Goal: Information Seeking & Learning: Check status

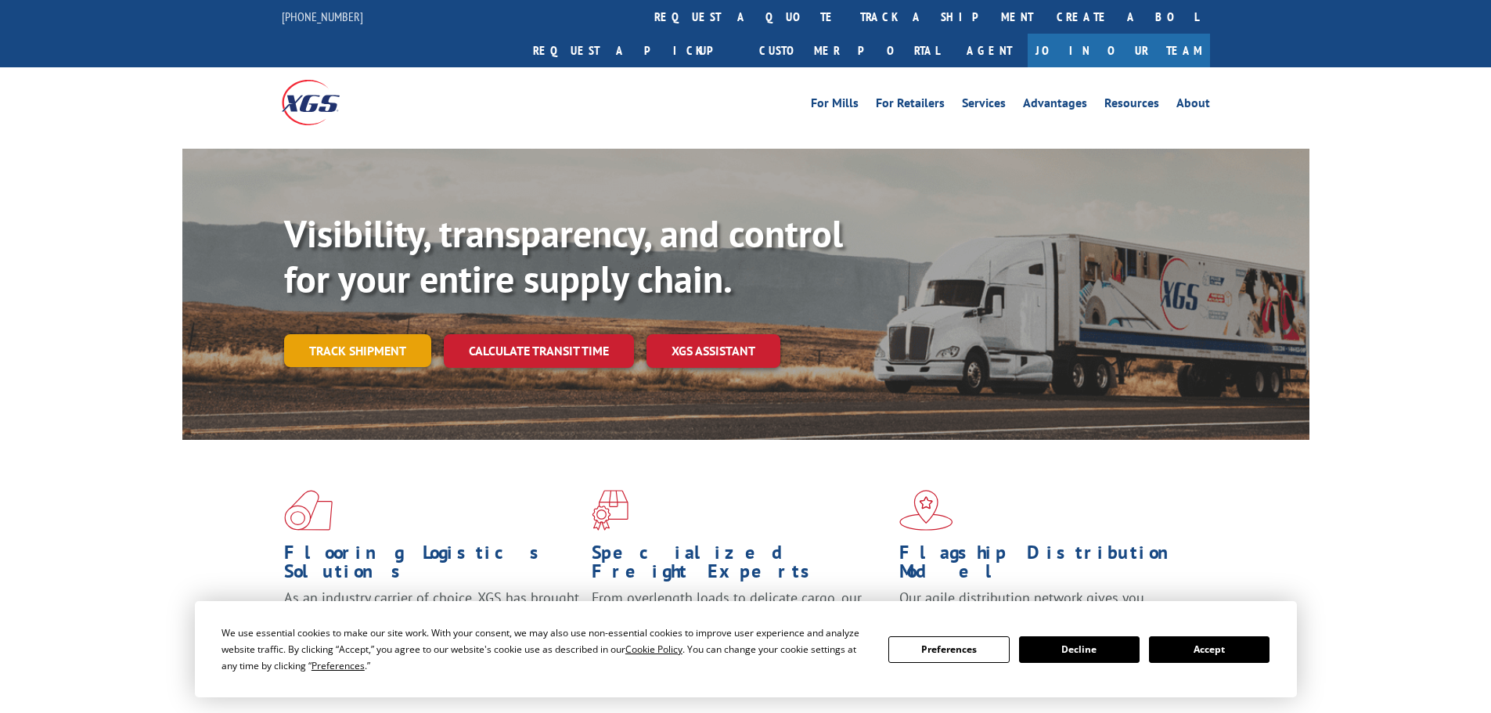
click at [343, 334] on link "Track shipment" at bounding box center [357, 350] width 147 height 33
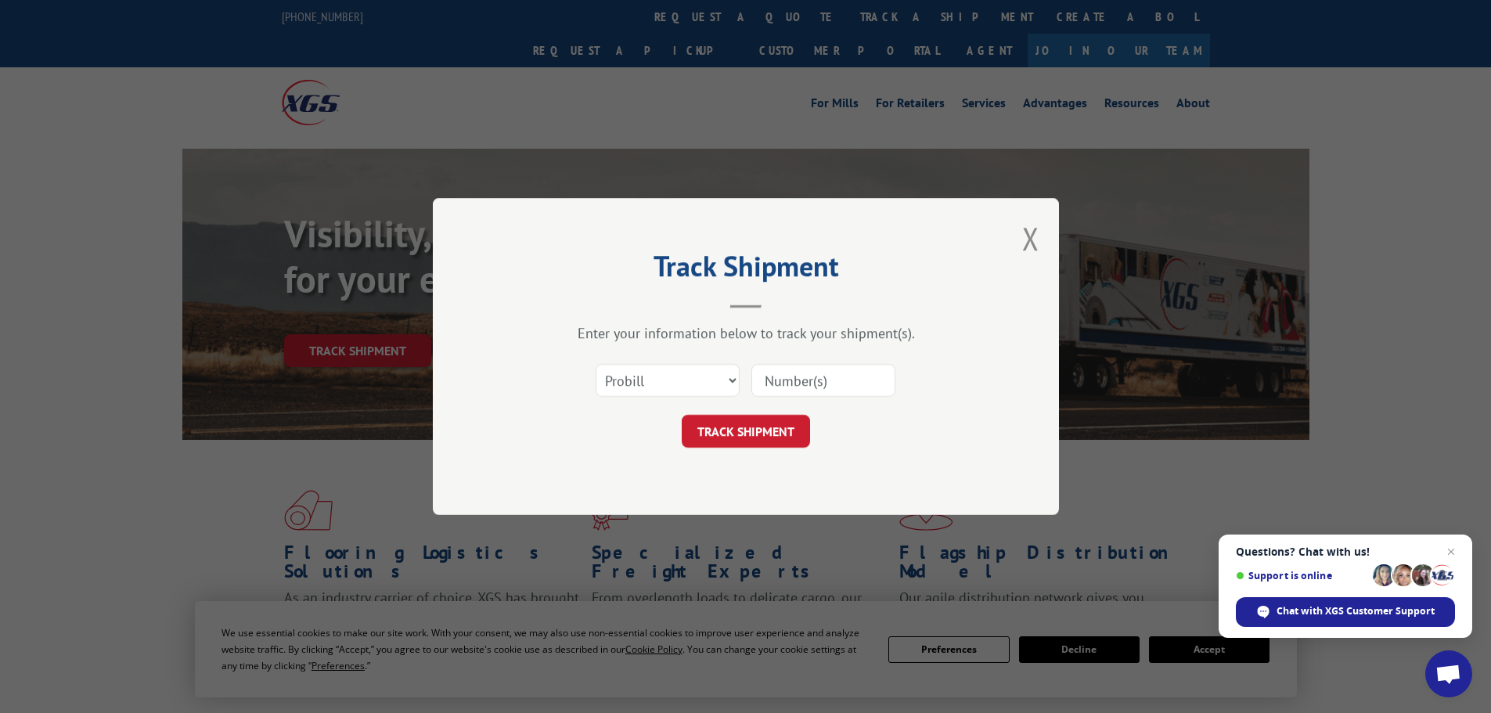
click at [797, 386] on input at bounding box center [823, 380] width 144 height 33
paste input "17496900"
type input "17496900"
click at [764, 437] on button "TRACK SHIPMENT" at bounding box center [746, 431] width 128 height 33
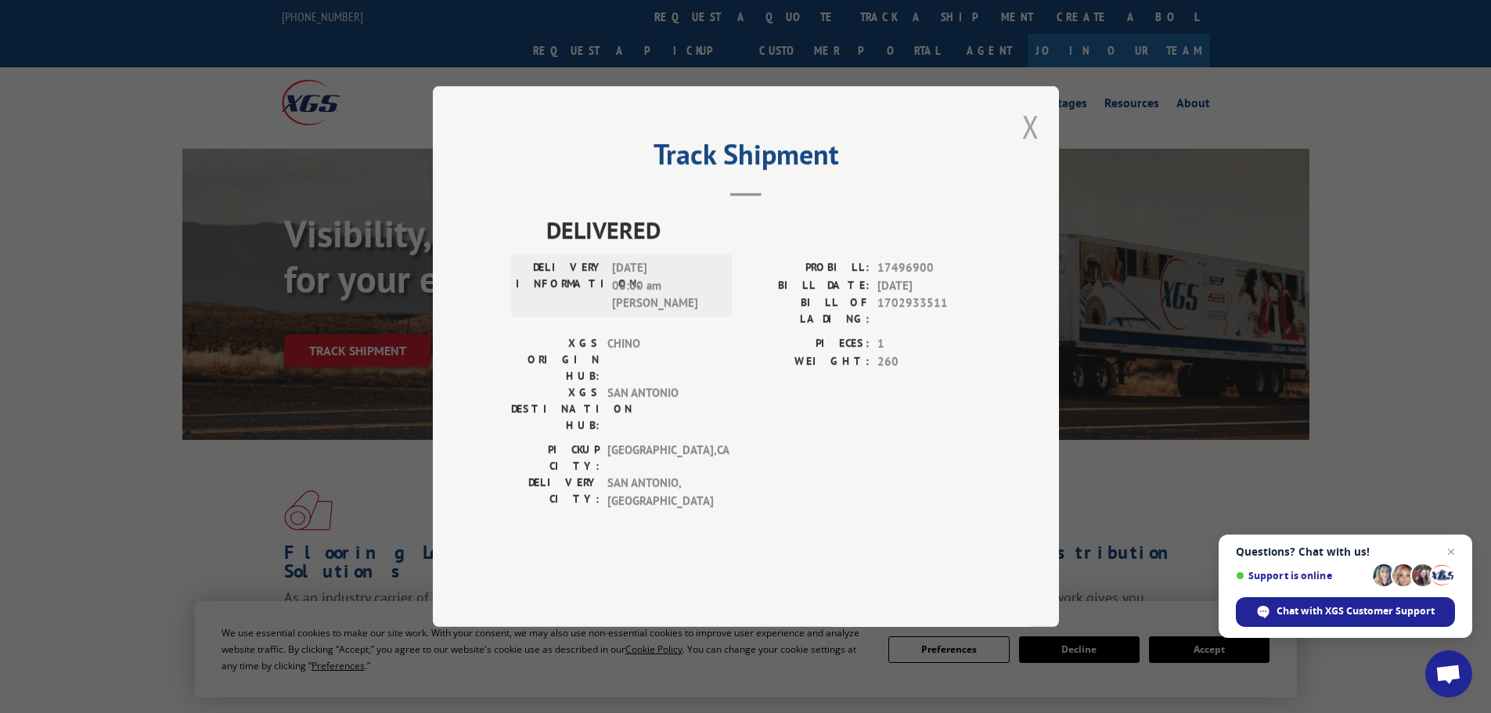
click at [1028, 147] on button "Close modal" at bounding box center [1030, 126] width 17 height 41
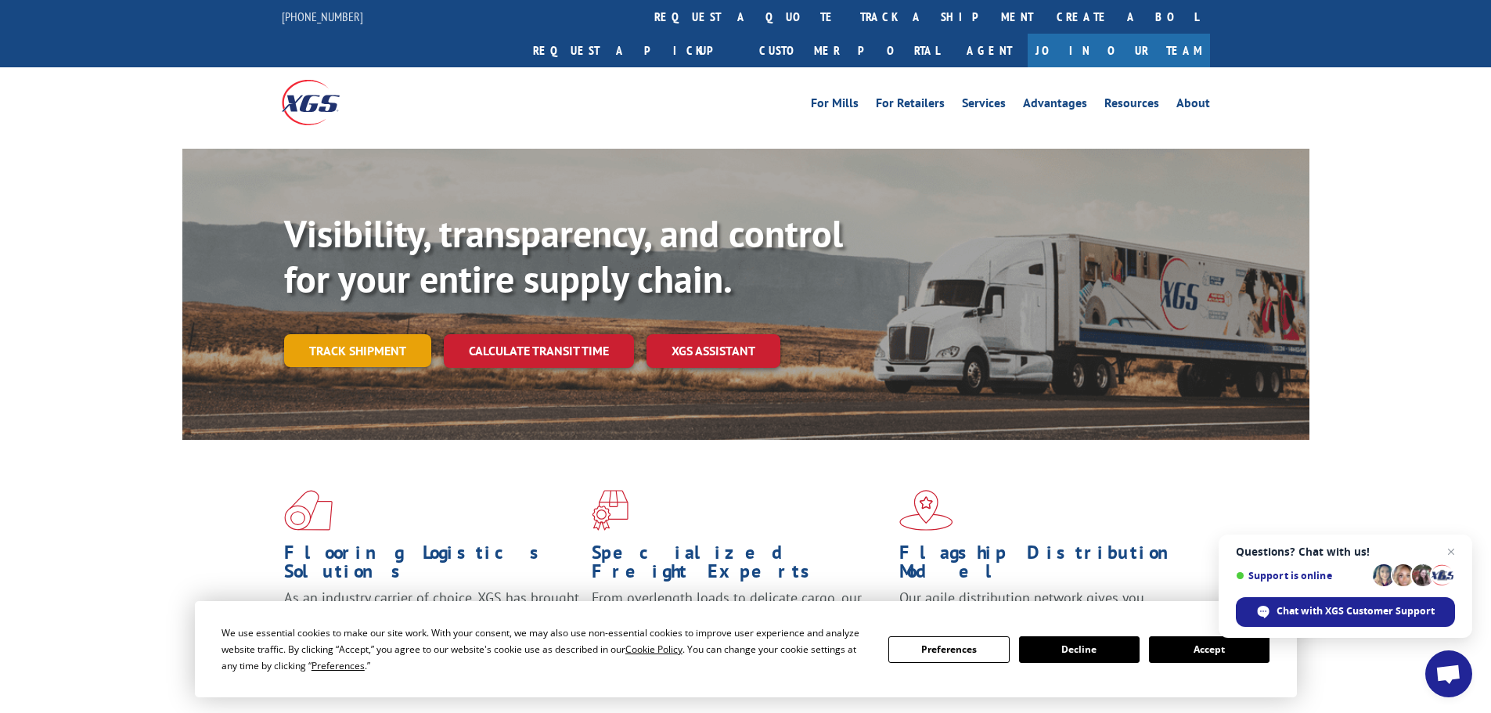
click at [340, 334] on link "Track shipment" at bounding box center [357, 350] width 147 height 33
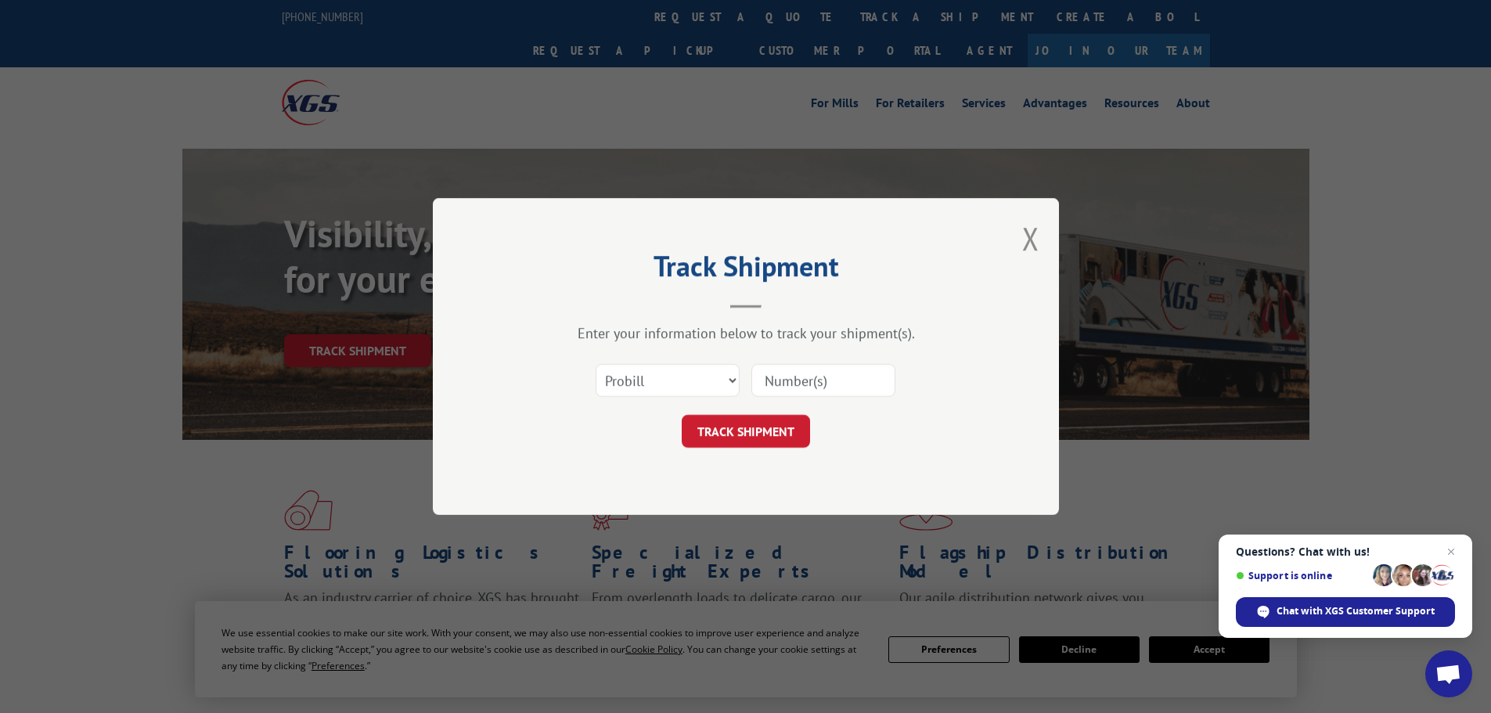
click at [836, 394] on input at bounding box center [823, 380] width 144 height 33
paste input "17633485"
type input "17633485"
click at [760, 432] on button "TRACK SHIPMENT" at bounding box center [746, 431] width 128 height 33
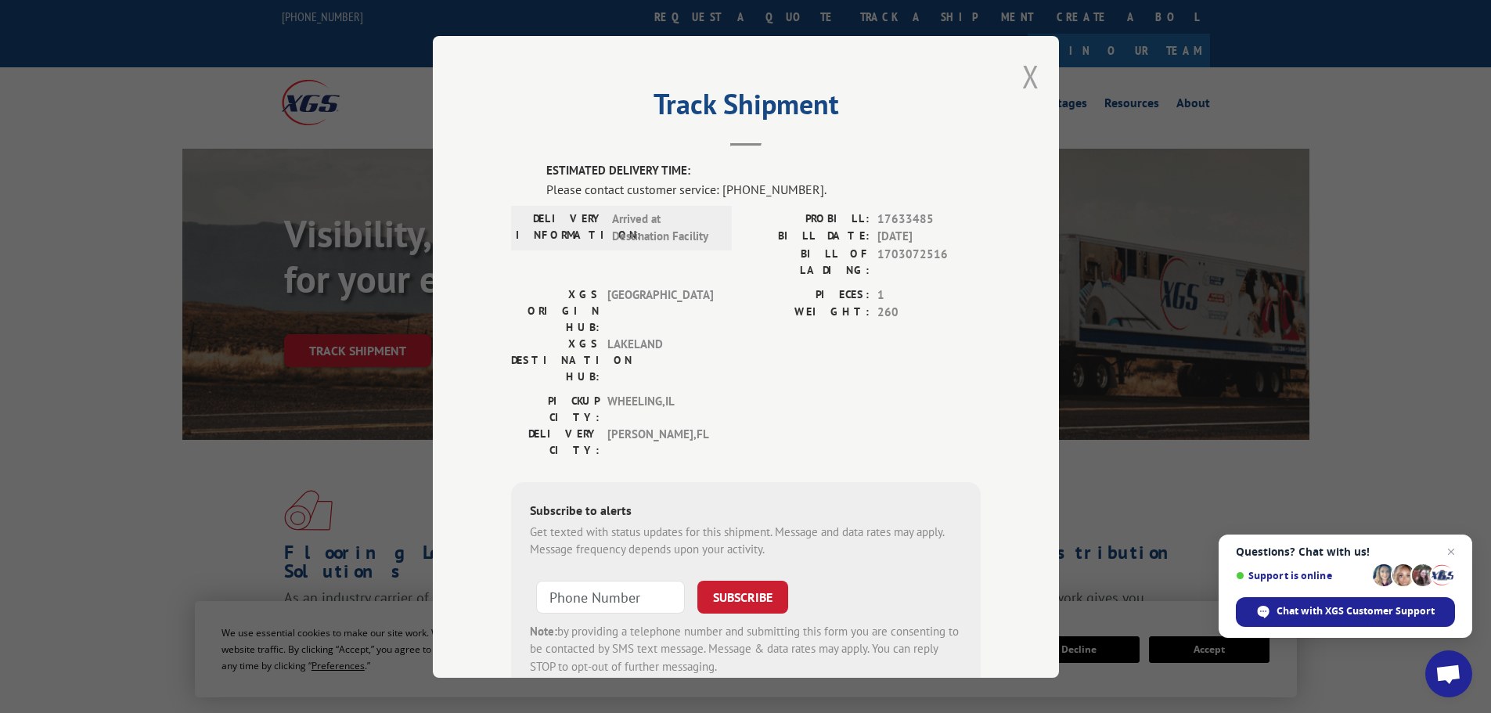
click at [1022, 80] on button "Close modal" at bounding box center [1030, 76] width 17 height 41
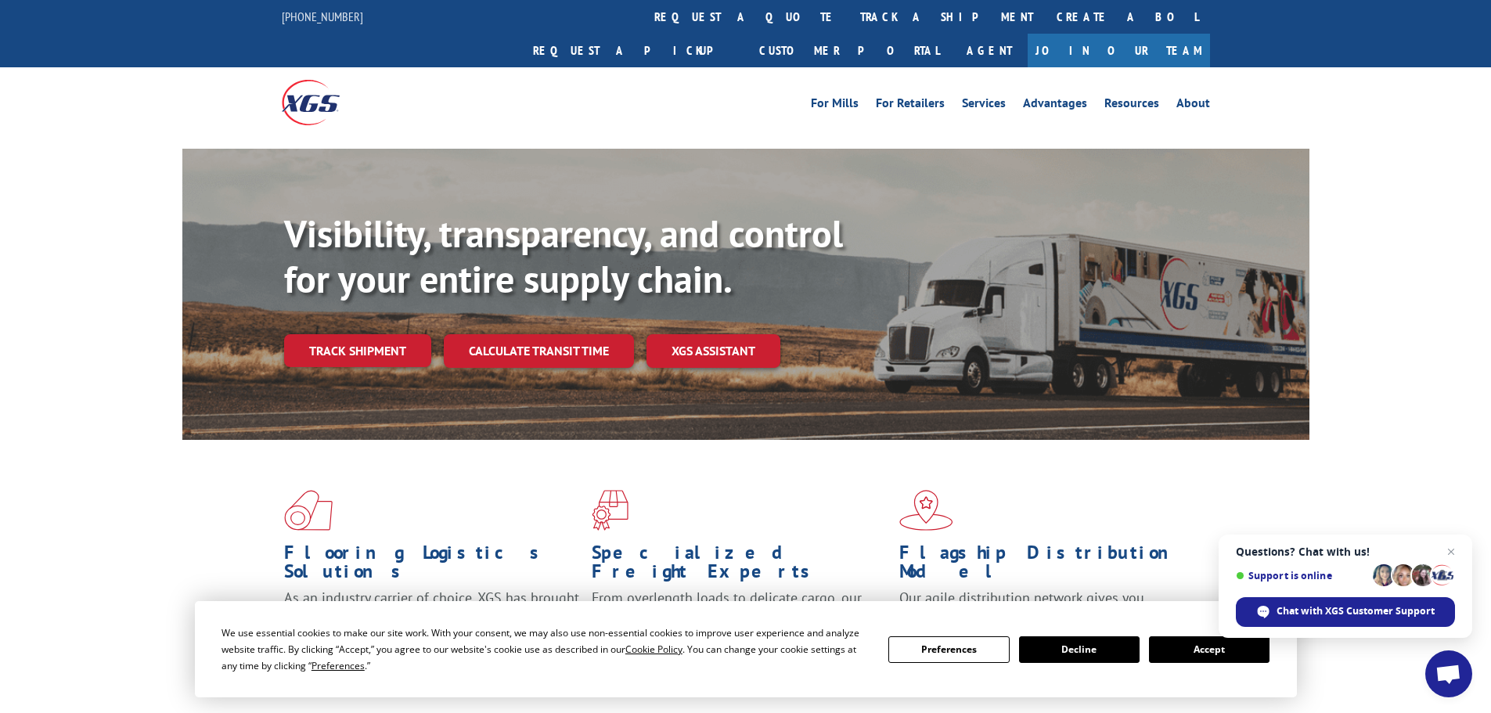
click at [347, 333] on div "Visibility, transparency, and control for your entire supply chain. Track shipm…" at bounding box center [796, 320] width 1025 height 218
drag, startPoint x: 455, startPoint y: 308, endPoint x: 361, endPoint y: 328, distance: 96.7
click at [455, 334] on link "Calculate transit time" at bounding box center [539, 351] width 190 height 34
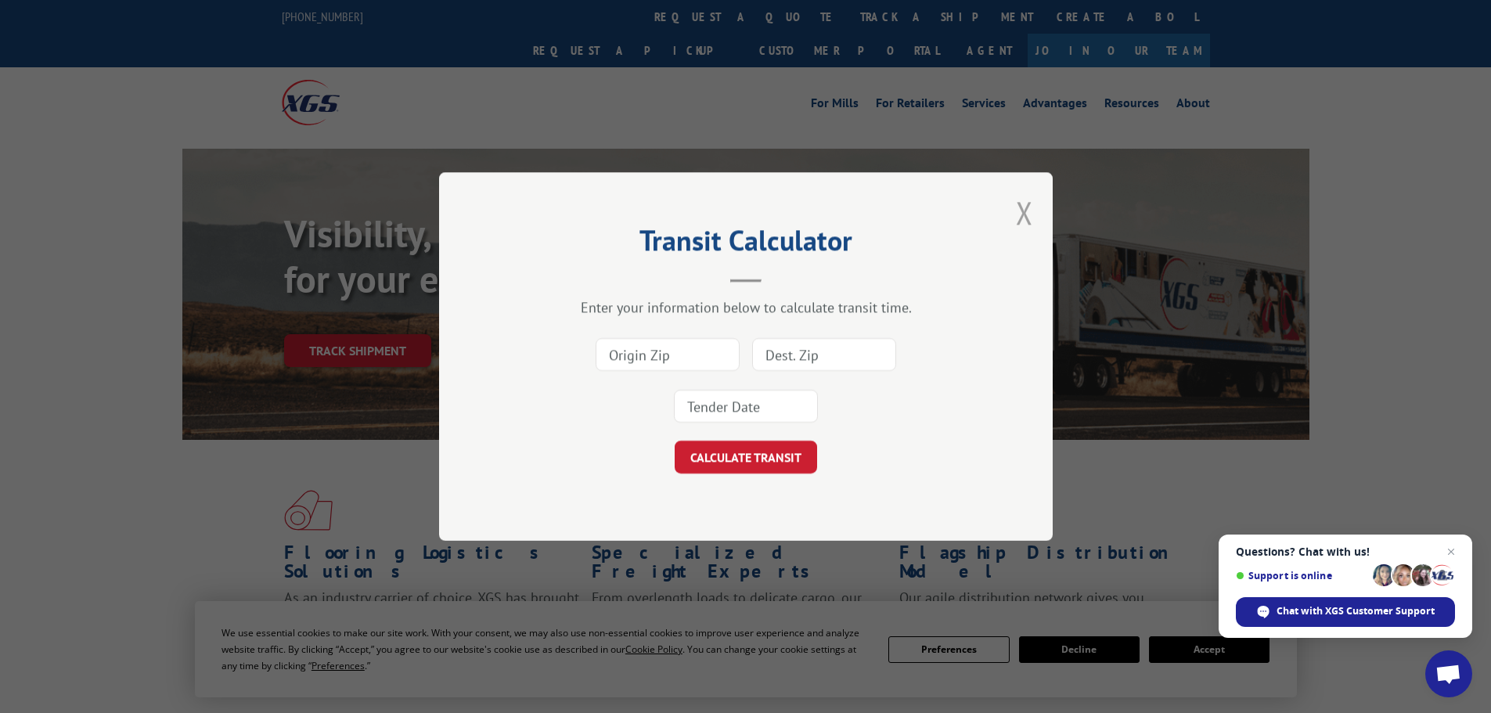
click at [1028, 212] on button "Close modal" at bounding box center [1024, 212] width 17 height 41
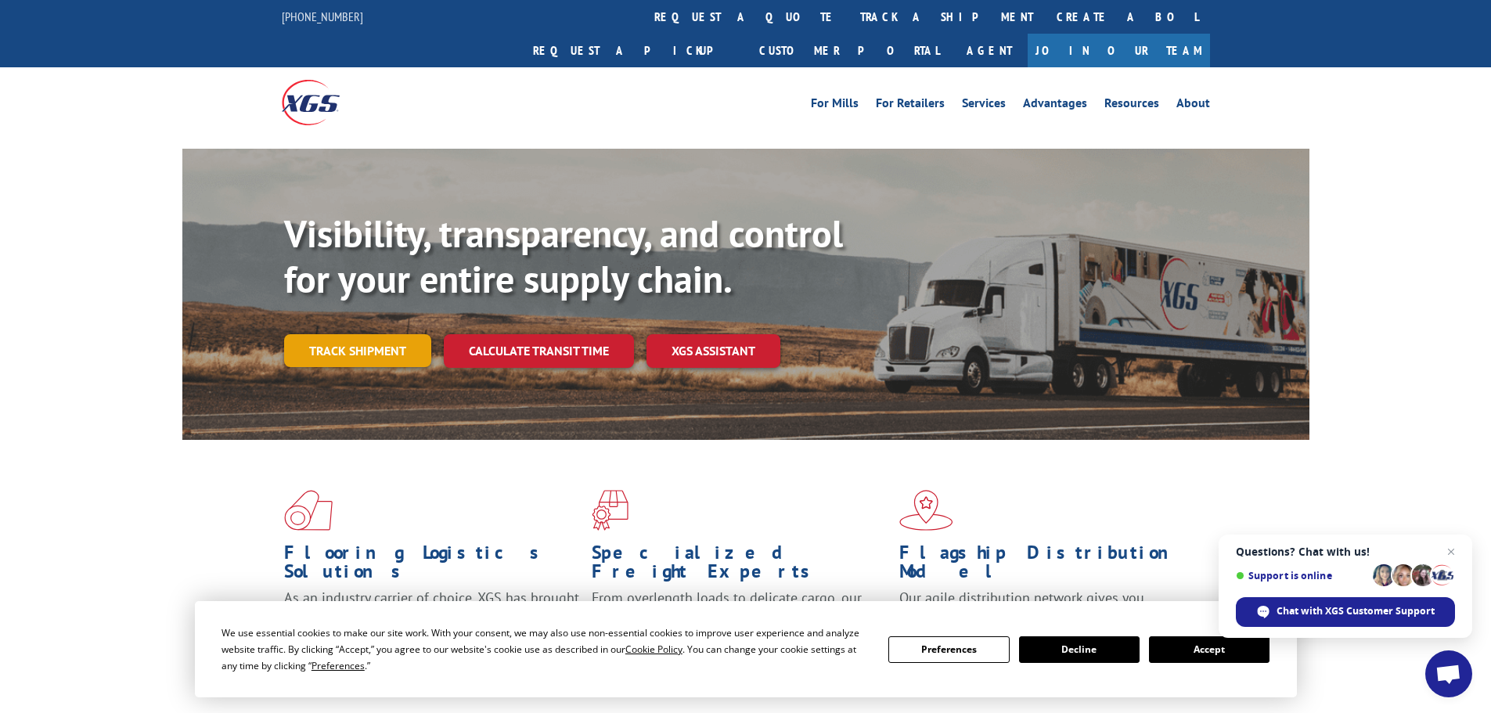
click at [380, 334] on link "Track shipment" at bounding box center [357, 350] width 147 height 33
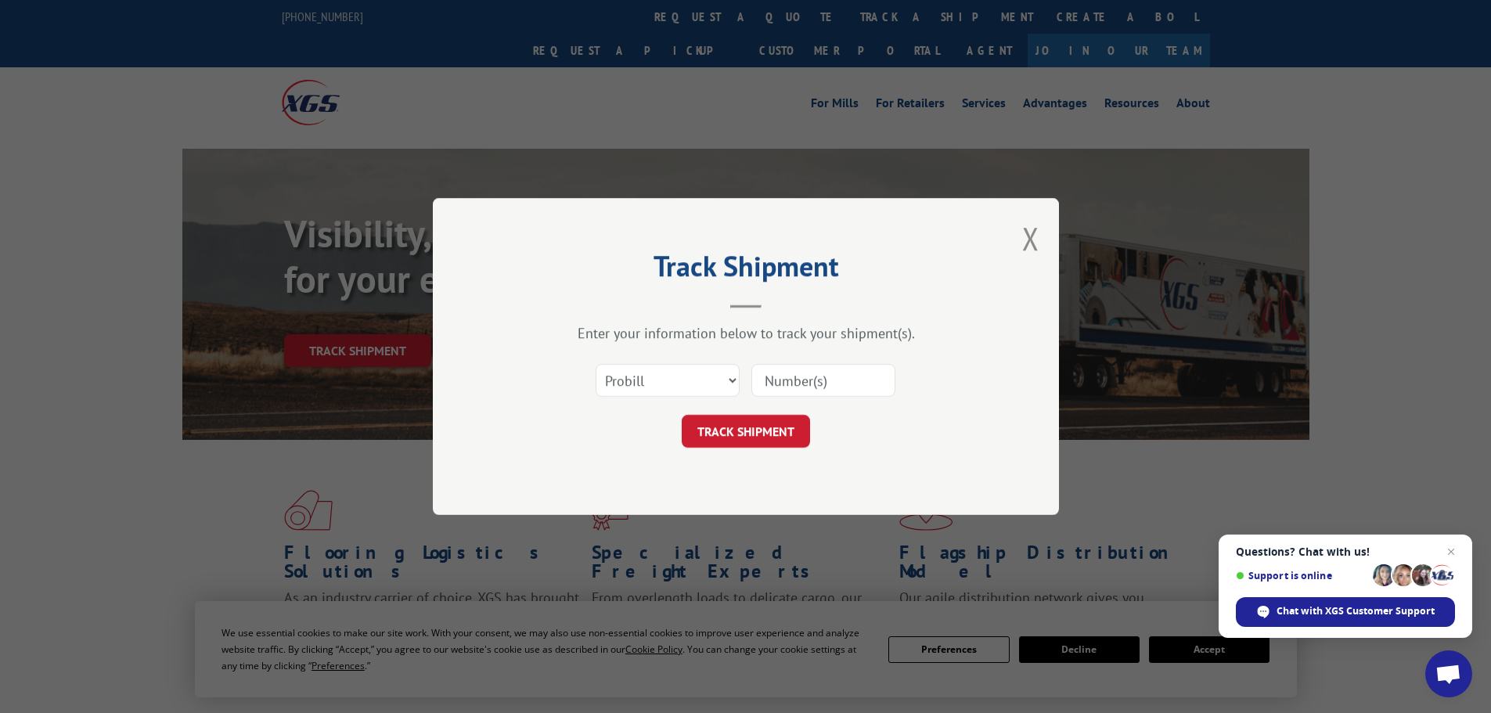
click at [806, 379] on input at bounding box center [823, 380] width 144 height 33
paste input "17501835"
type input "17501835"
click at [733, 437] on button "TRACK SHIPMENT" at bounding box center [746, 431] width 128 height 33
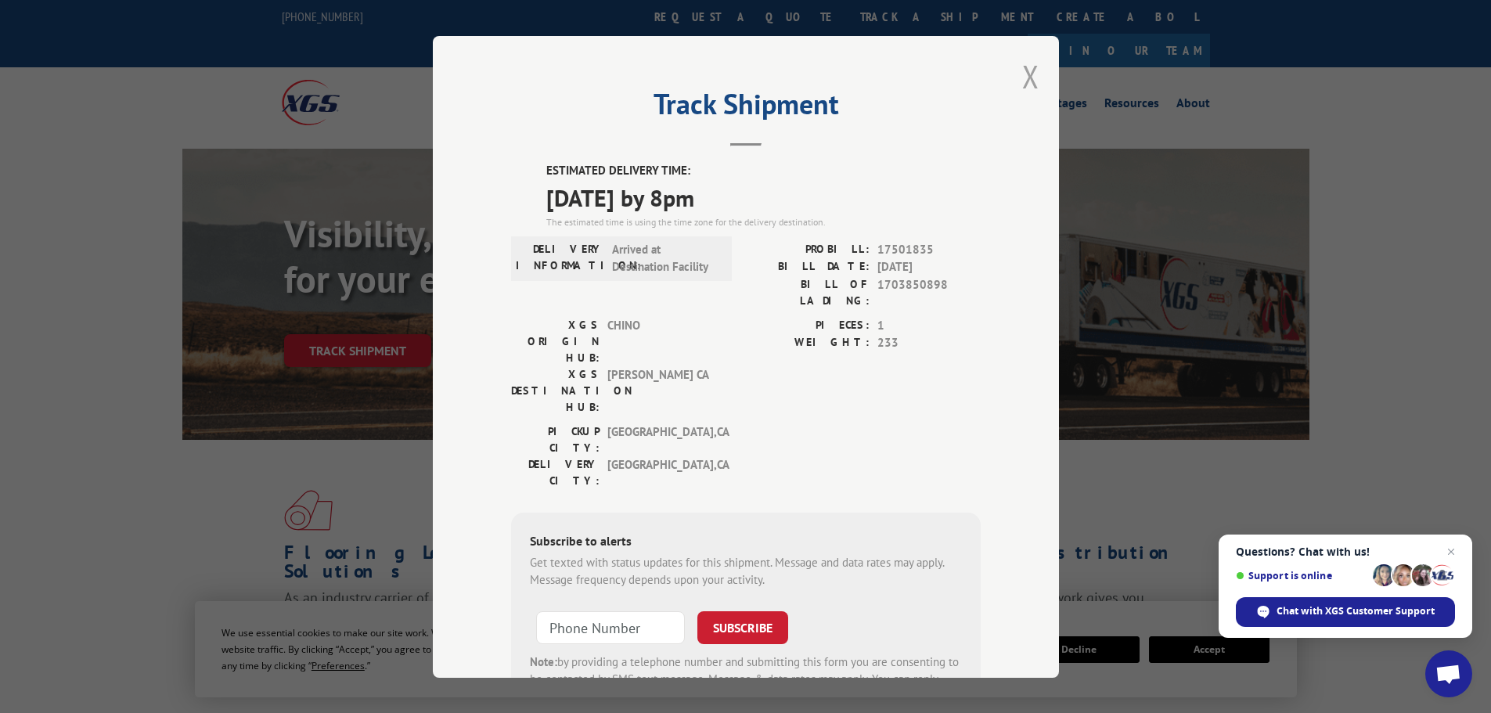
click at [1022, 80] on button "Close modal" at bounding box center [1030, 76] width 17 height 41
